Goal: Book appointment/travel/reservation

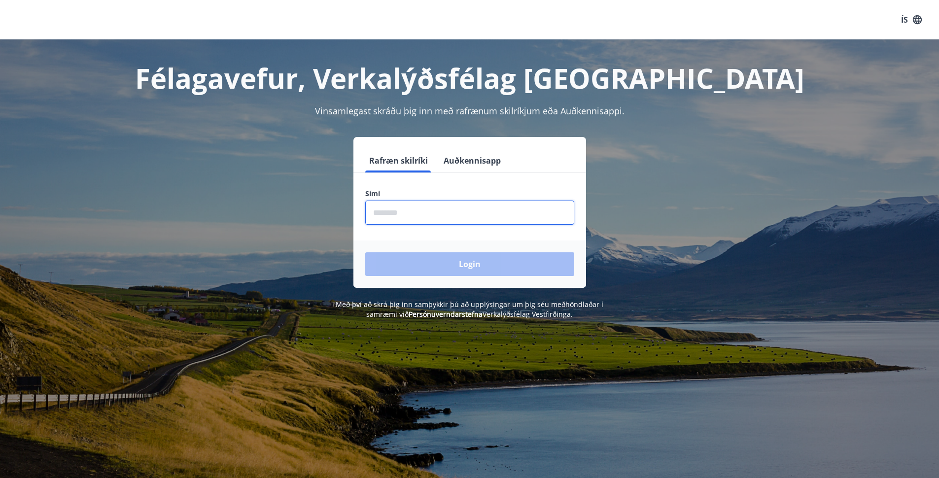
click at [414, 208] on input "phone" at bounding box center [469, 213] width 209 height 24
type input "********"
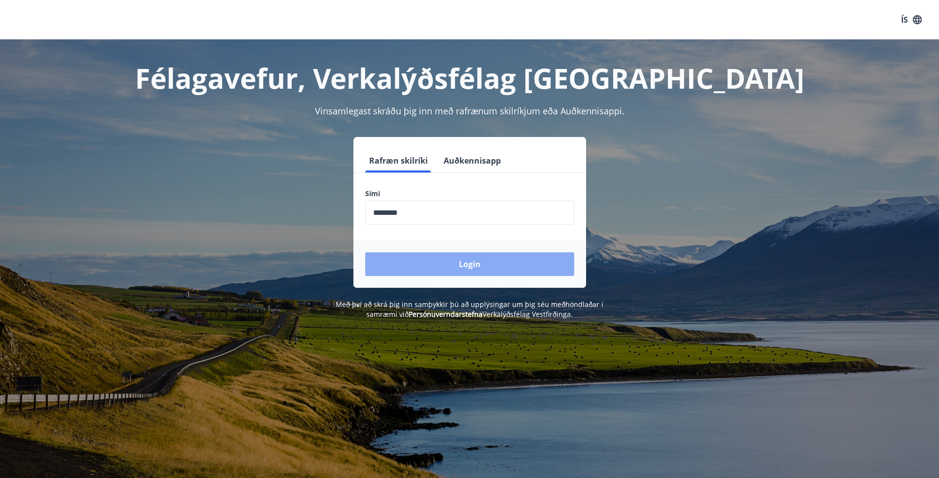
click at [478, 267] on button "Login" at bounding box center [469, 264] width 209 height 24
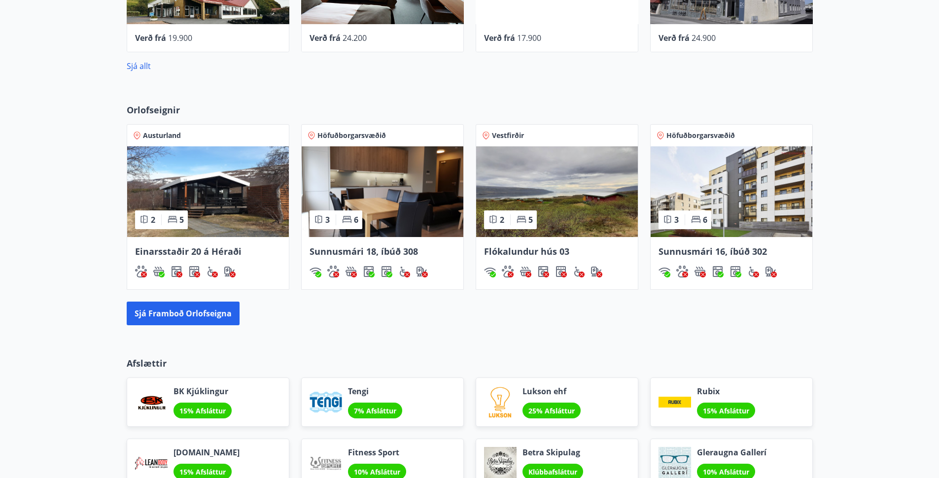
scroll to position [478, 0]
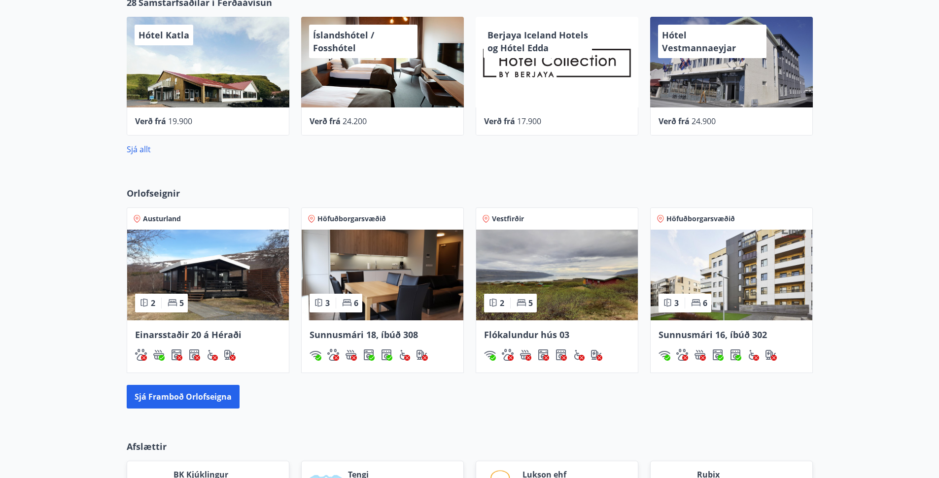
click at [746, 276] on img at bounding box center [731, 275] width 162 height 91
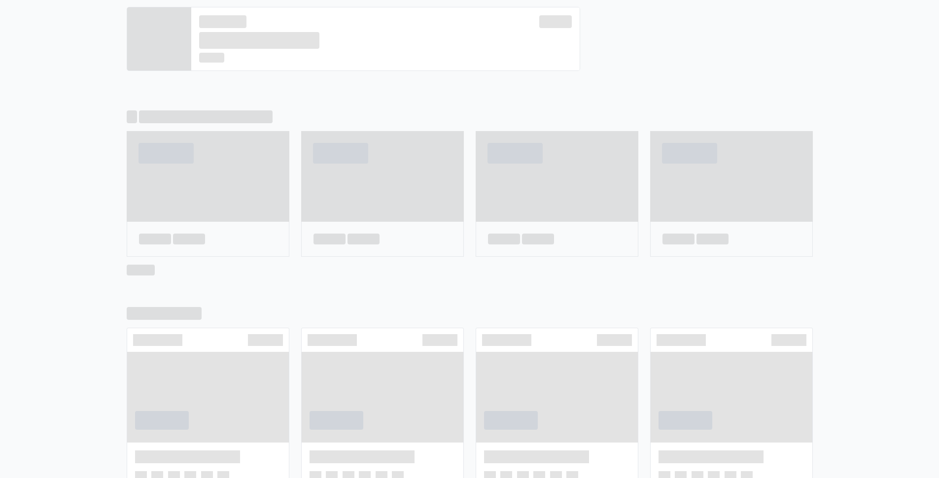
scroll to position [508, 0]
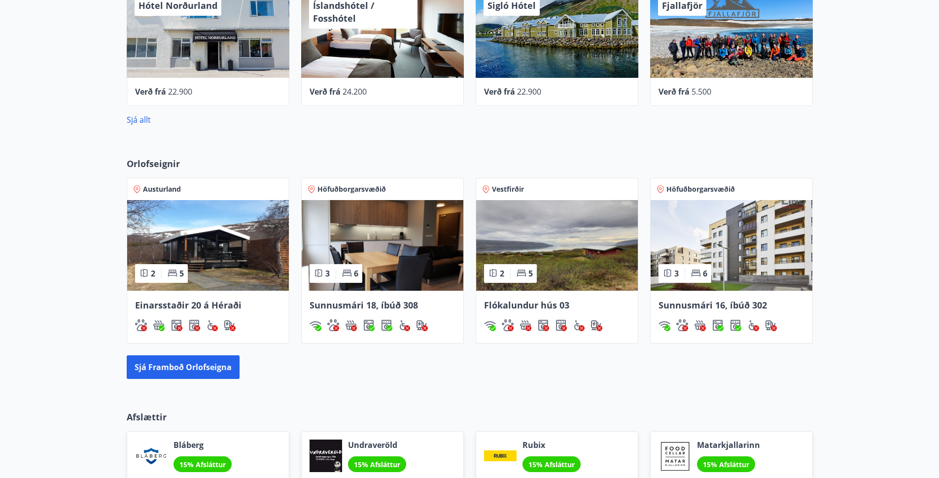
click at [739, 267] on img at bounding box center [731, 245] width 162 height 91
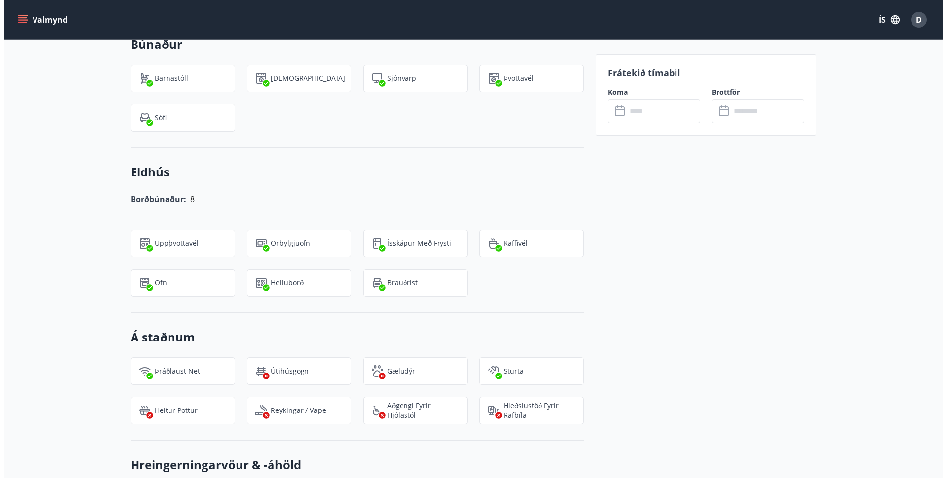
scroll to position [763, 0]
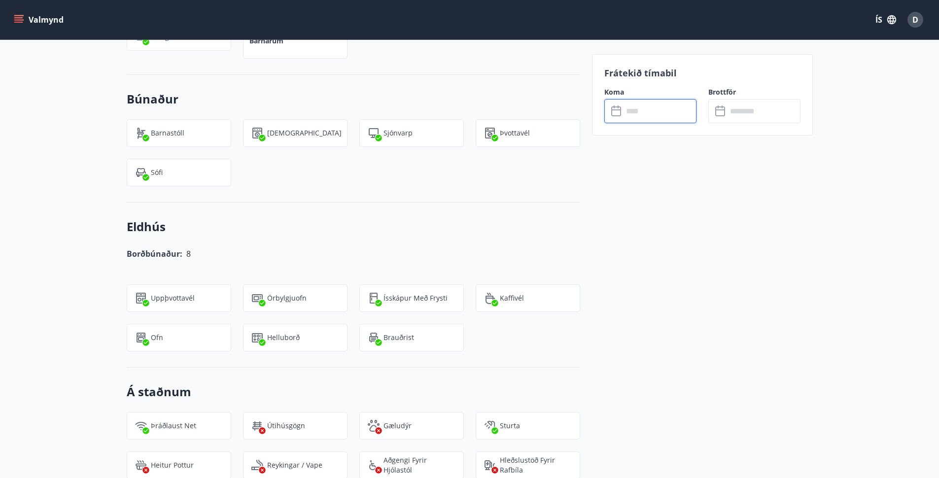
click at [669, 112] on input "text" at bounding box center [659, 111] width 73 height 24
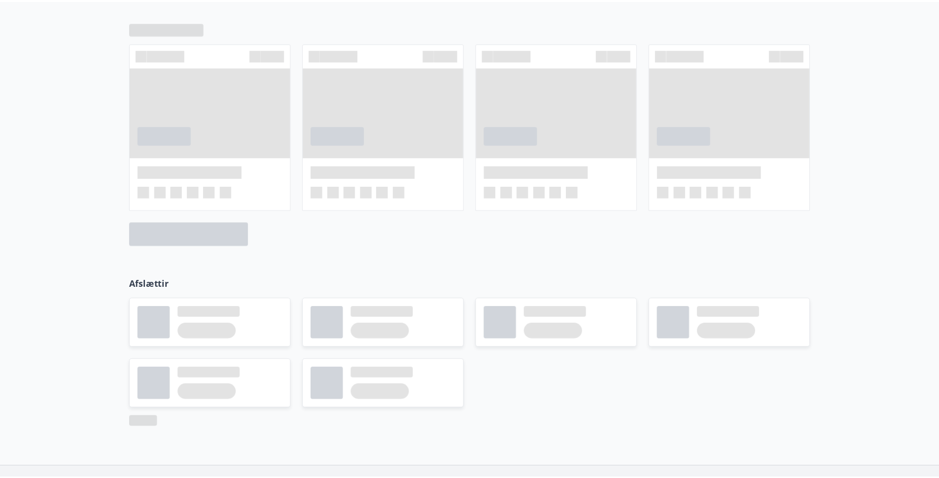
scroll to position [508, 0]
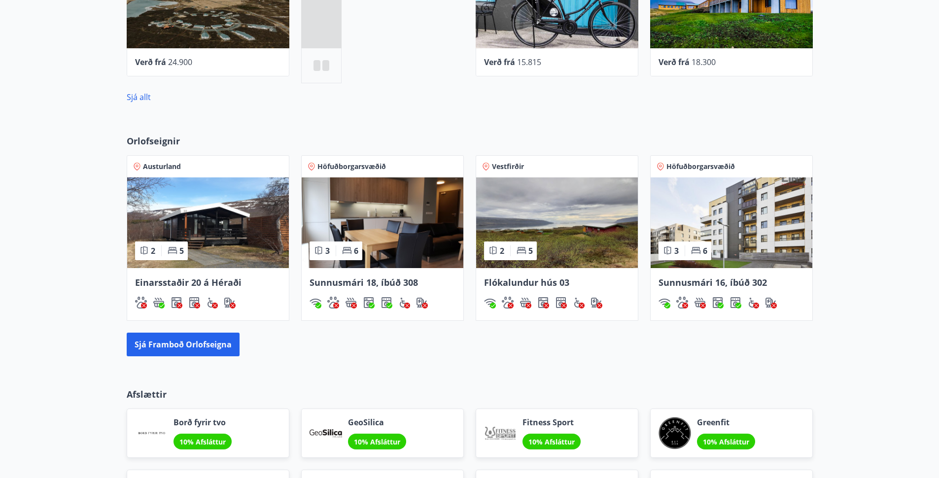
click at [393, 203] on img at bounding box center [383, 222] width 162 height 91
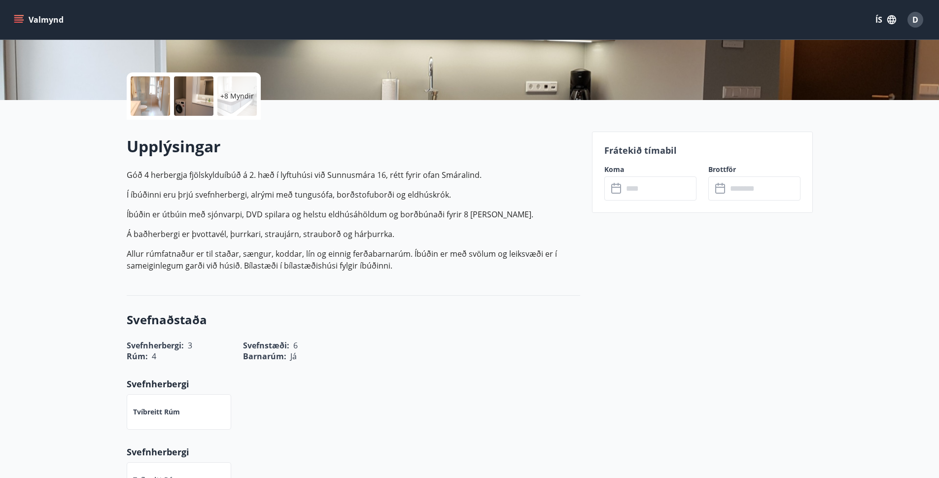
scroll to position [314, 0]
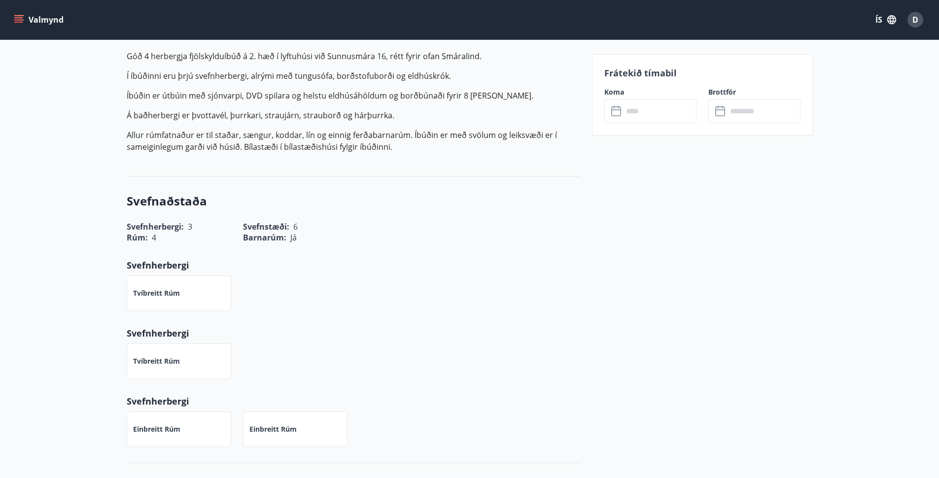
click at [666, 115] on input "text" at bounding box center [659, 111] width 73 height 24
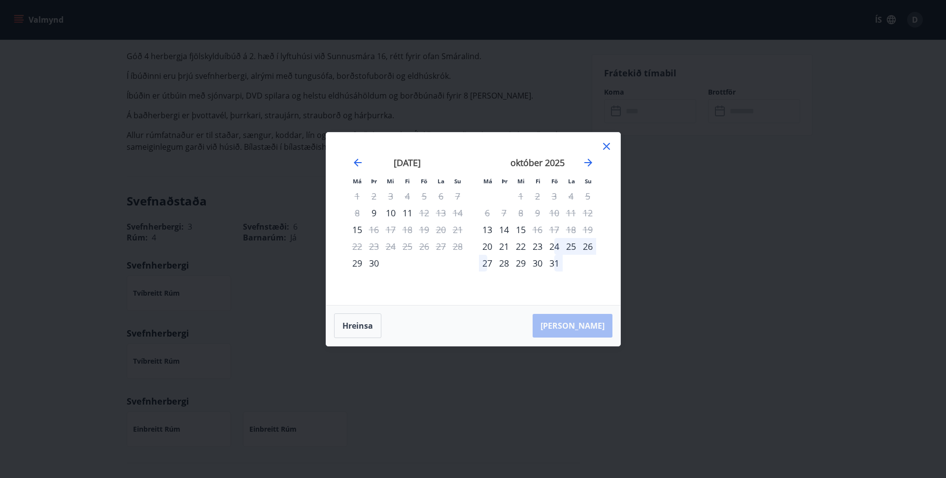
drag, startPoint x: 812, startPoint y: 216, endPoint x: 734, endPoint y: 185, distance: 83.8
click at [812, 216] on div "Má Þr Mi Fi Fö La Su Má Þr Mi Fi Fö La Su [DATE] 1 2 3 4 5 6 7 8 9 10 11 12 13 …" at bounding box center [473, 239] width 946 height 478
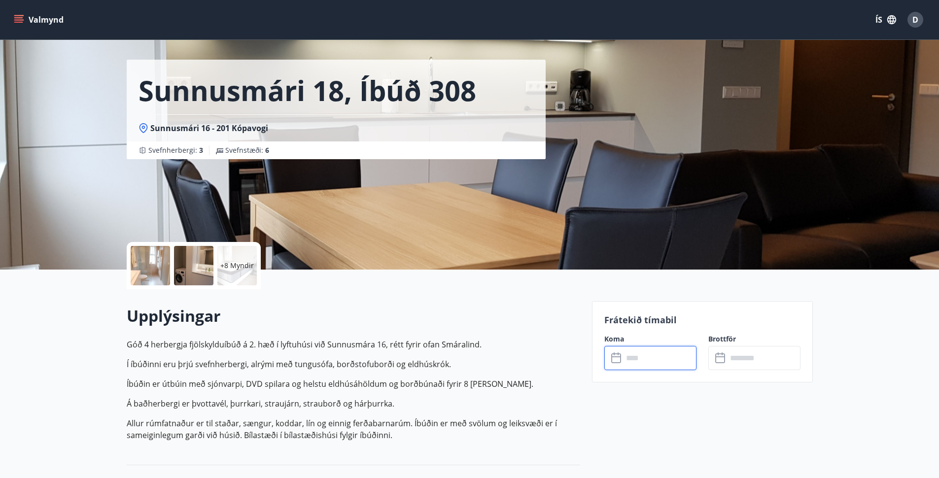
scroll to position [0, 0]
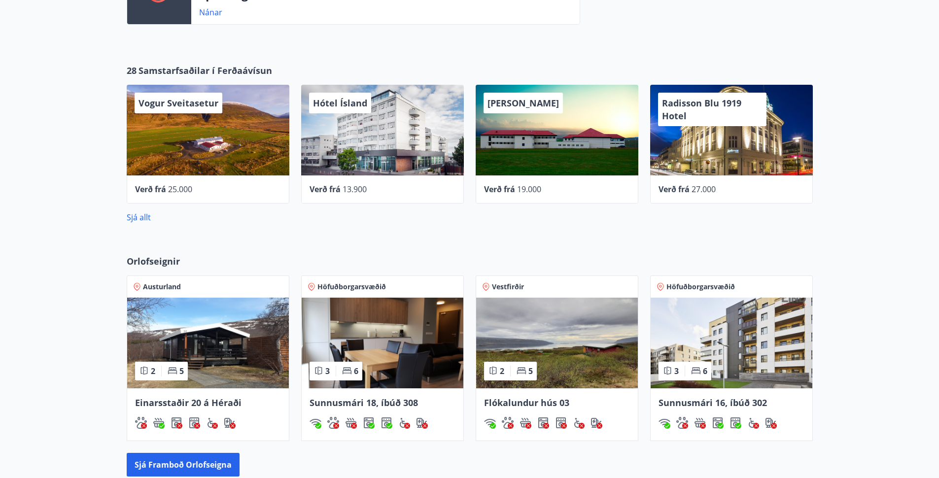
scroll to position [350, 0]
